Goal: Find specific page/section: Find specific page/section

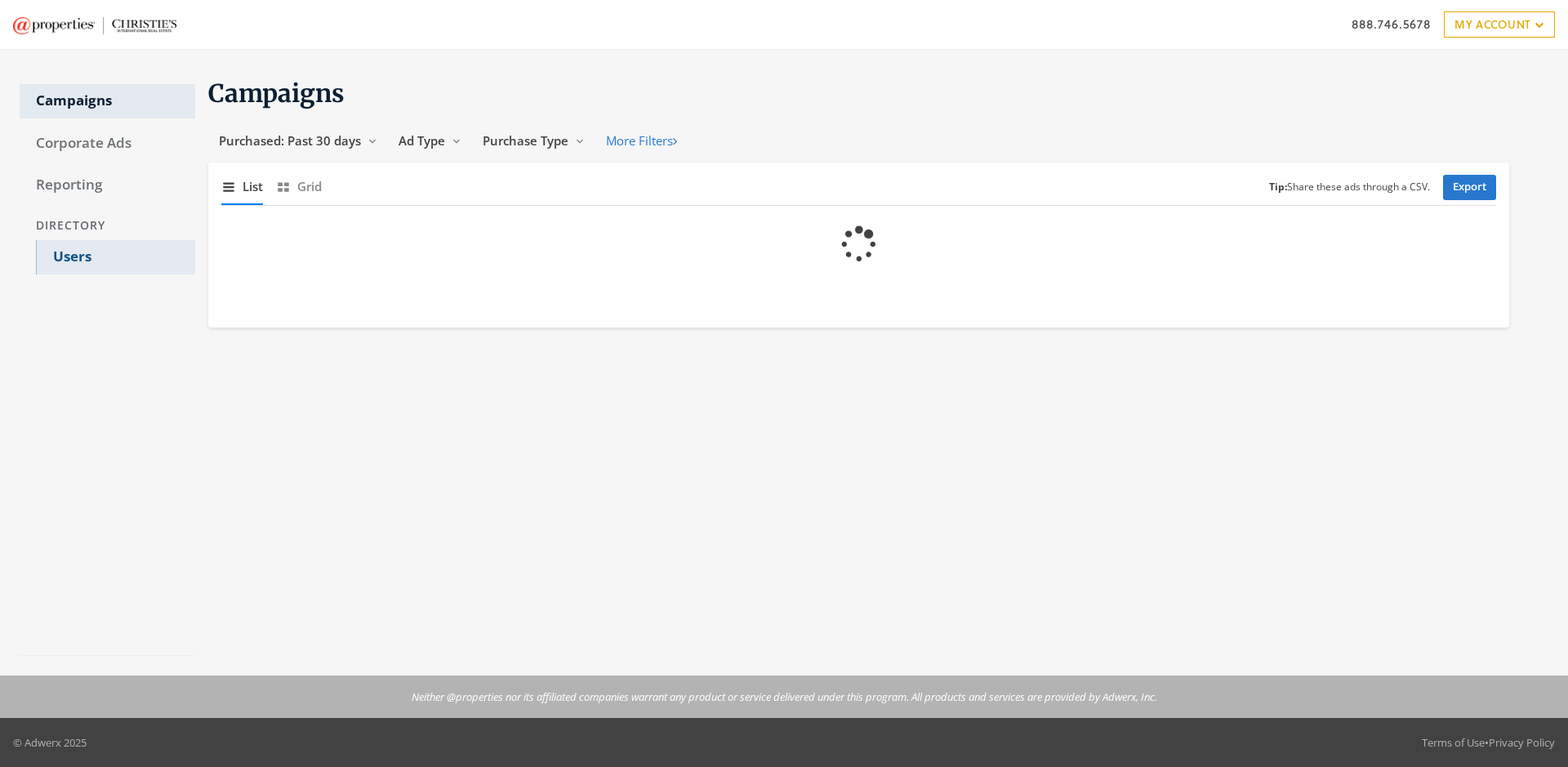
click at [115, 257] on link "Users" at bounding box center [115, 257] width 159 height 35
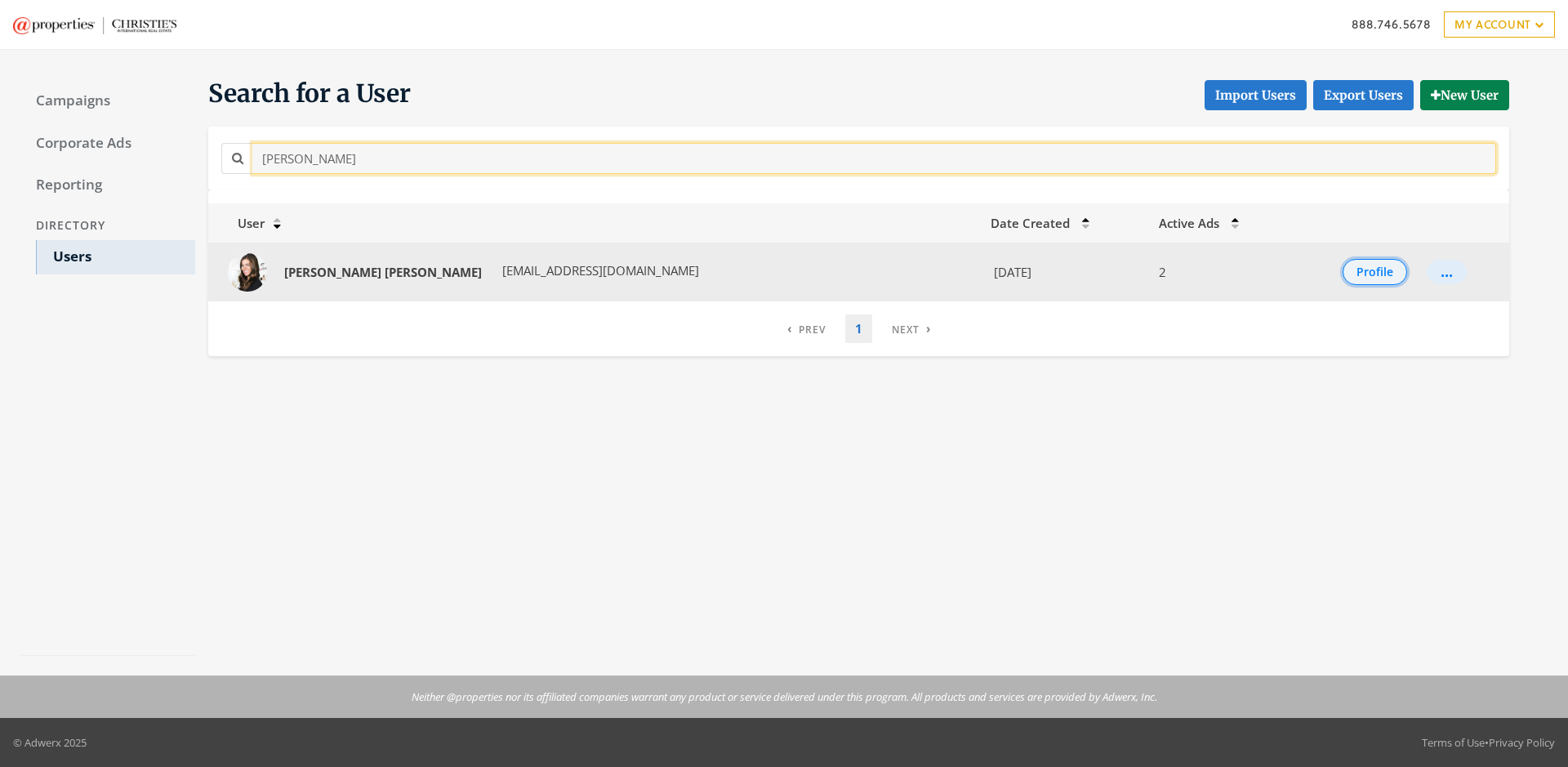
type input "[PERSON_NAME]"
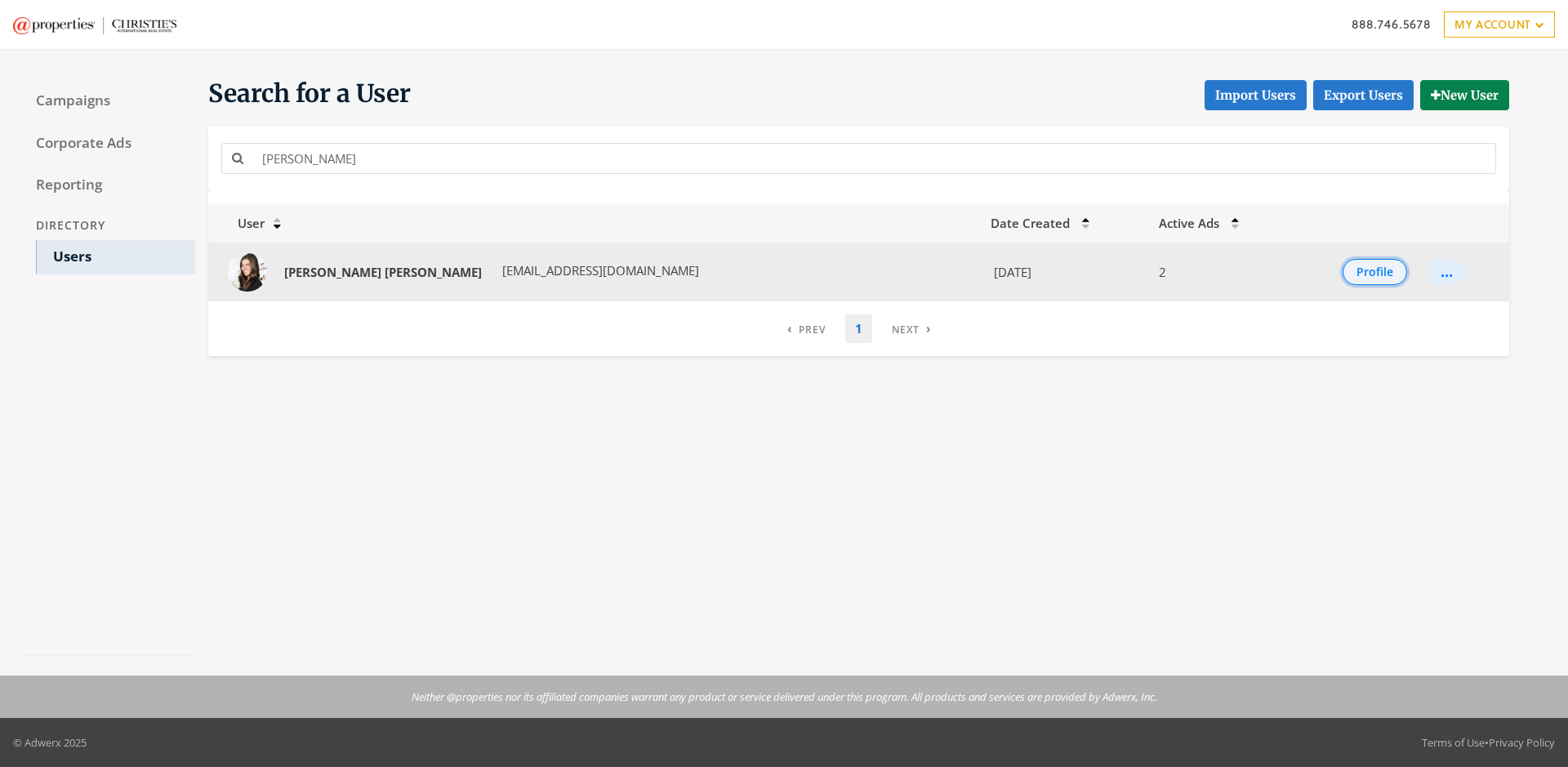
click at [1357, 272] on button "Profile" at bounding box center [1375, 272] width 64 height 26
